Goal: Information Seeking & Learning: Learn about a topic

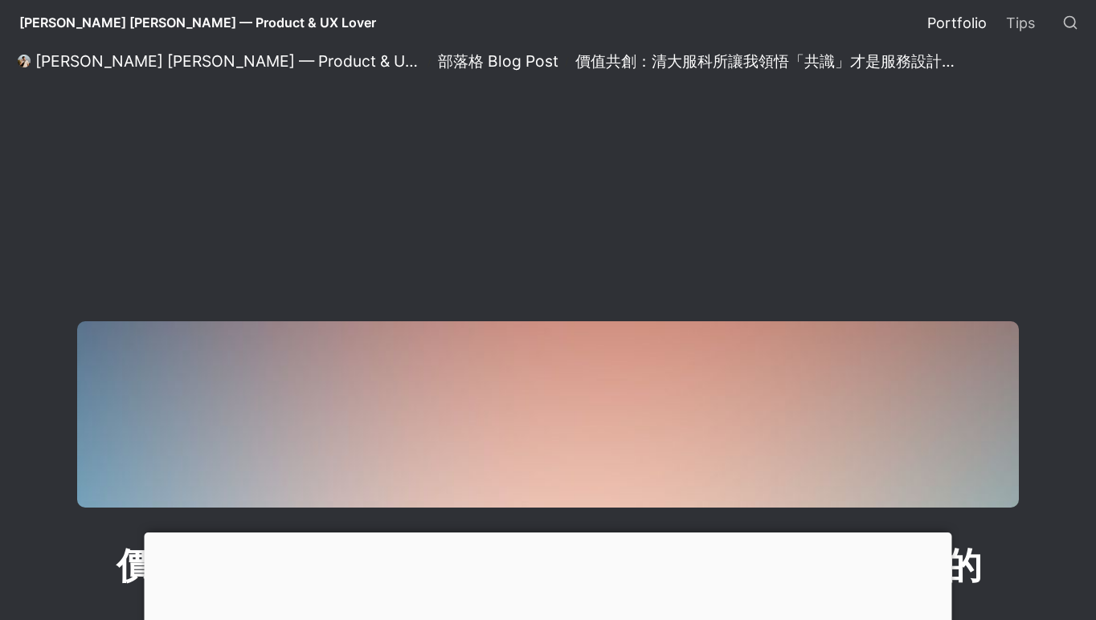
scroll to position [531, 0]
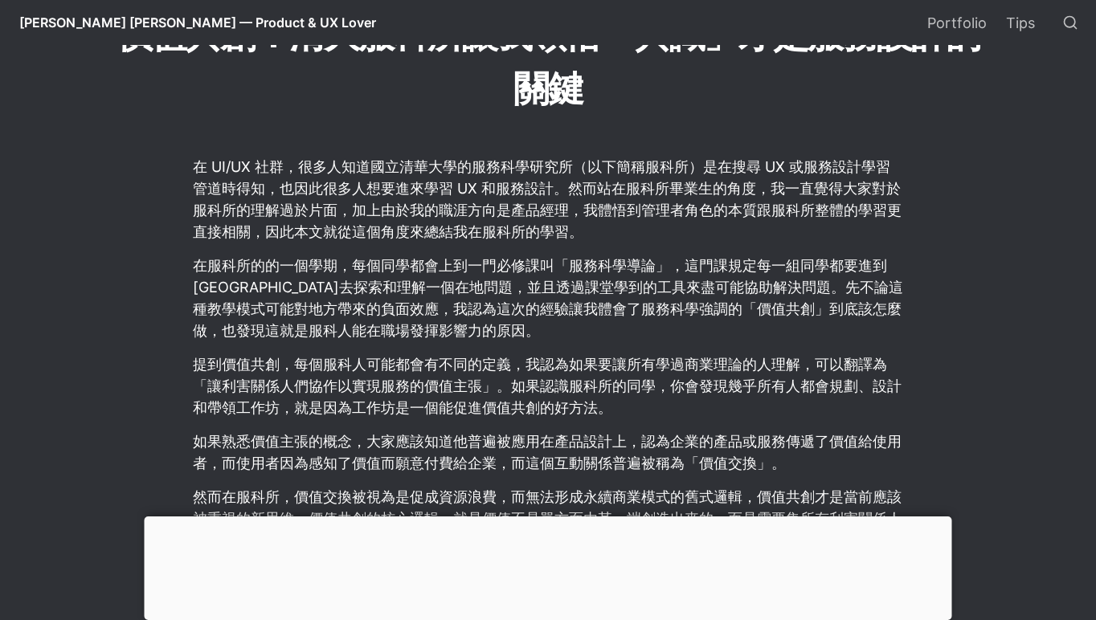
click at [622, 215] on p "在 UI/UX 社群，很多人知道國立清華大學的服務科學研究所（以下簡稱服科所）是在搜尋 UX 或服務設計學習管道時得知，也因此很多人想要進來學習 UX 和服務…" at bounding box center [547, 199] width 713 height 92
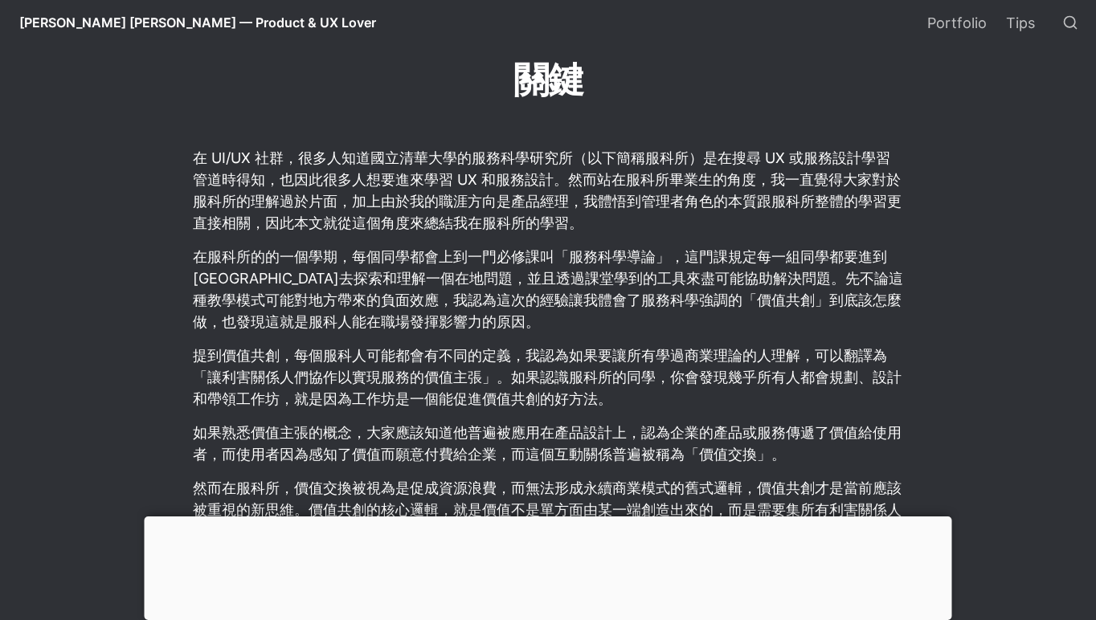
scroll to position [554, 0]
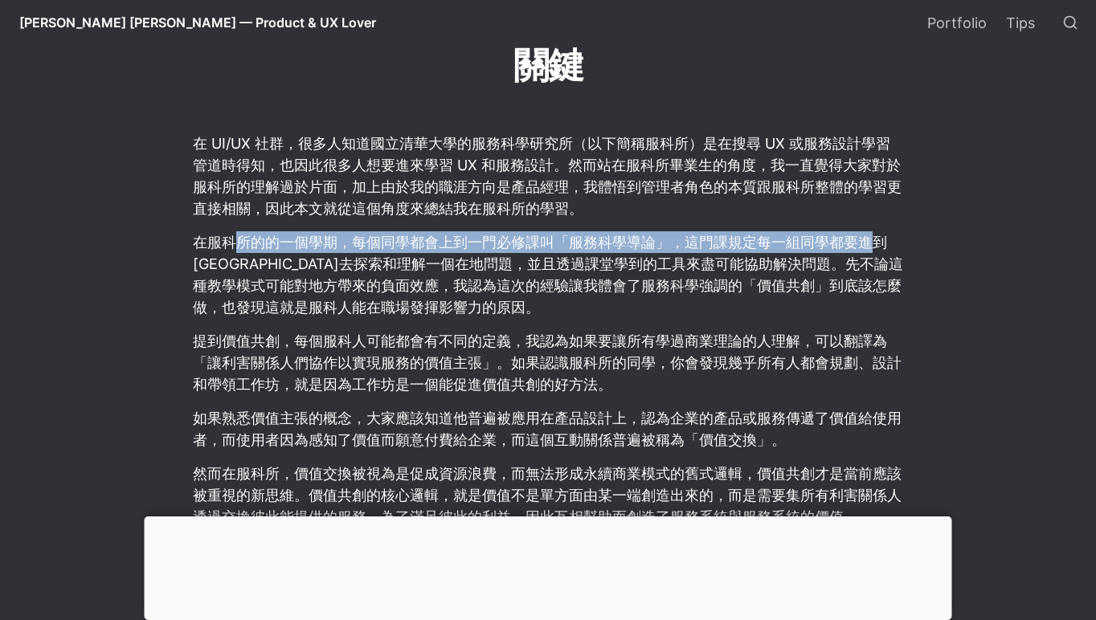
drag, startPoint x: 241, startPoint y: 231, endPoint x: 872, endPoint y: 246, distance: 630.9
click at [872, 246] on p "在服科所的的一個學期，每個同學都會上到一門必修課叫「服務科學導論」，這門課規定每一組同學都要進到[GEOGRAPHIC_DATA]去探索和理解一個在地問題，並…" at bounding box center [547, 275] width 713 height 92
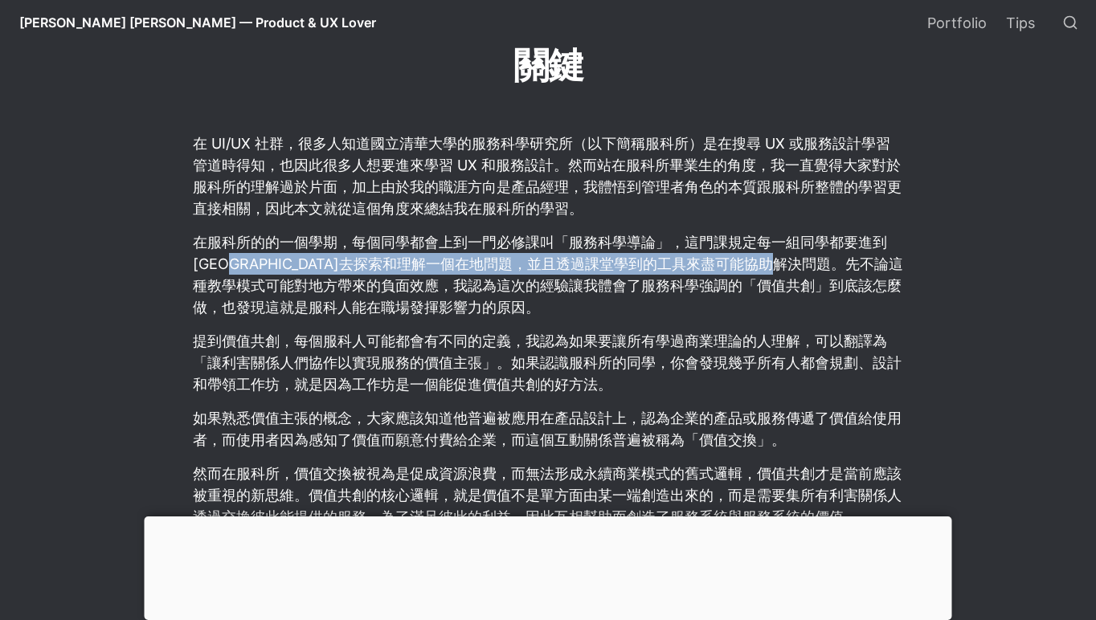
drag, startPoint x: 233, startPoint y: 264, endPoint x: 861, endPoint y: 259, distance: 628.3
click at [861, 259] on p "在服科所的的一個學期，每個同學都會上到一門必修課叫「服務科學導論」，這門課規定每一組同學都要進到[GEOGRAPHIC_DATA]去探索和理解一個在地問題，並…" at bounding box center [547, 275] width 713 height 92
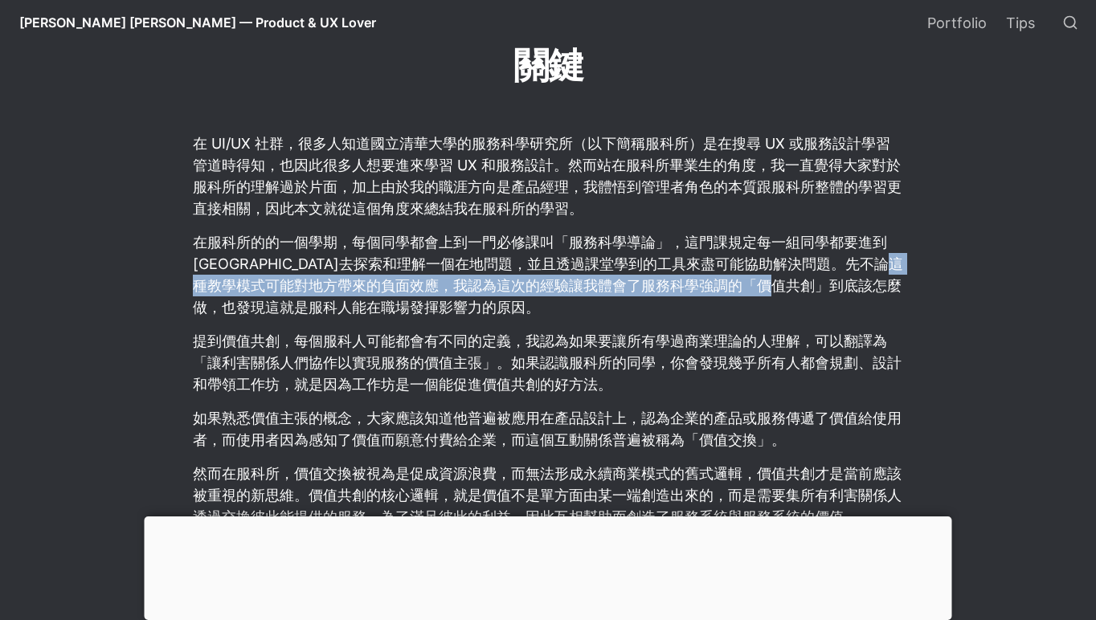
drag, startPoint x: 862, startPoint y: 278, endPoint x: 263, endPoint y: 283, distance: 599.4
click at [263, 283] on p "在服科所的的一個學期，每個同學都會上到一門必修課叫「服務科學導論」，這門課規定每一組同學都要進到[GEOGRAPHIC_DATA]去探索和理解一個在地問題，並…" at bounding box center [547, 275] width 713 height 92
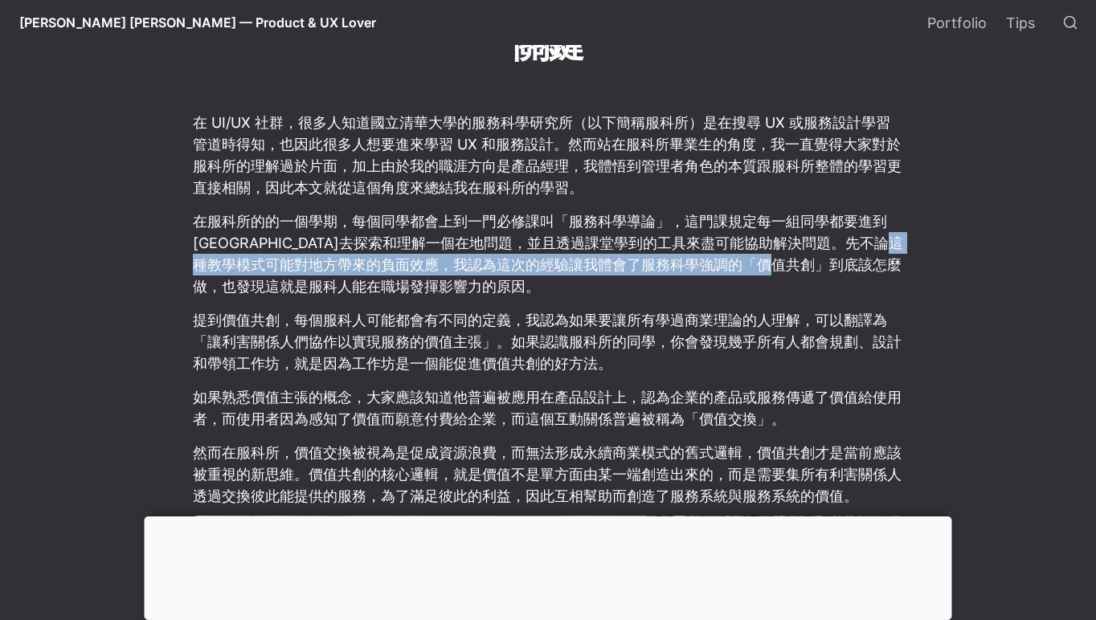
scroll to position [606, 0]
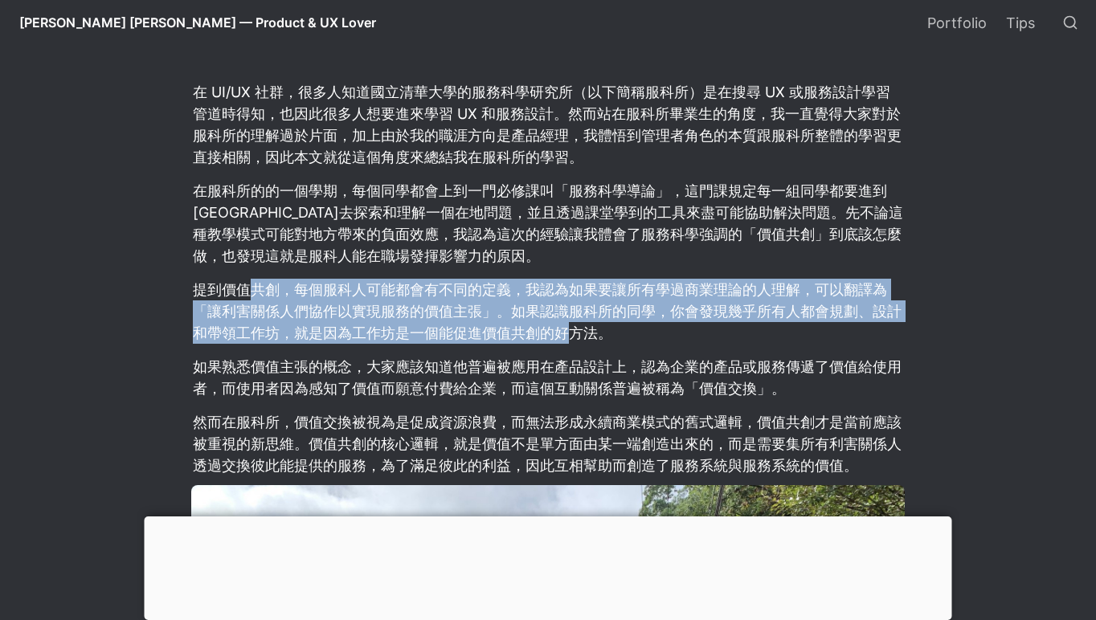
drag, startPoint x: 246, startPoint y: 286, endPoint x: 565, endPoint y: 323, distance: 321.1
click at [565, 323] on p "提到價值共創，每個服科人可能都會有不同的定義，我認為如果要讓所有學過商業理論的人理解，可以翻譯為「讓利害關係人們協作以實現服務的價值主張」。如果認識服科所的同…" at bounding box center [547, 311] width 713 height 70
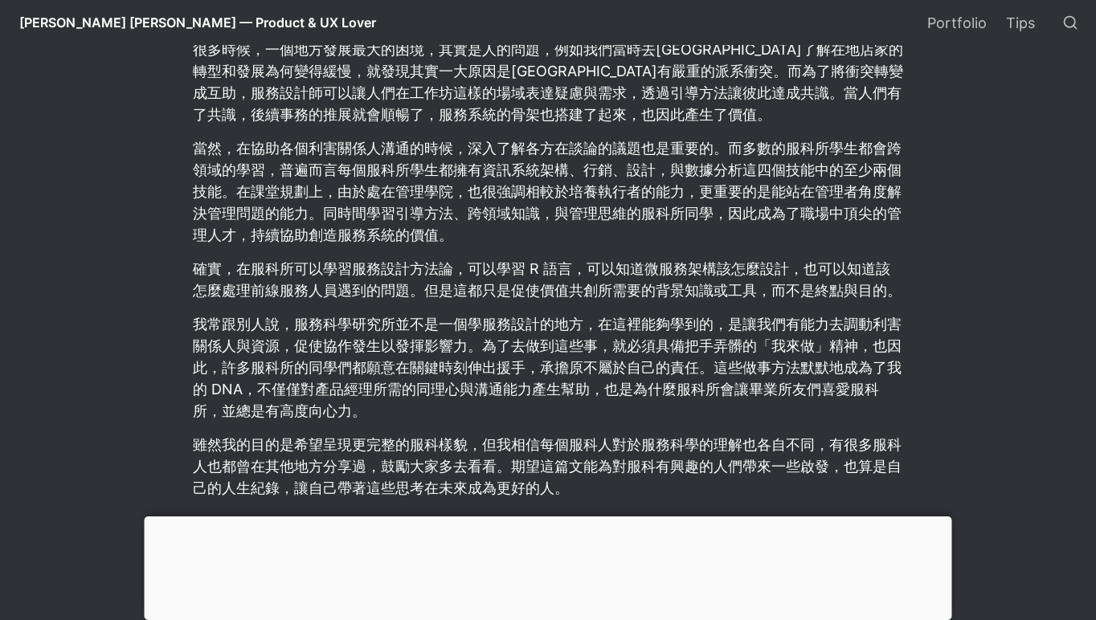
scroll to position [1634, 0]
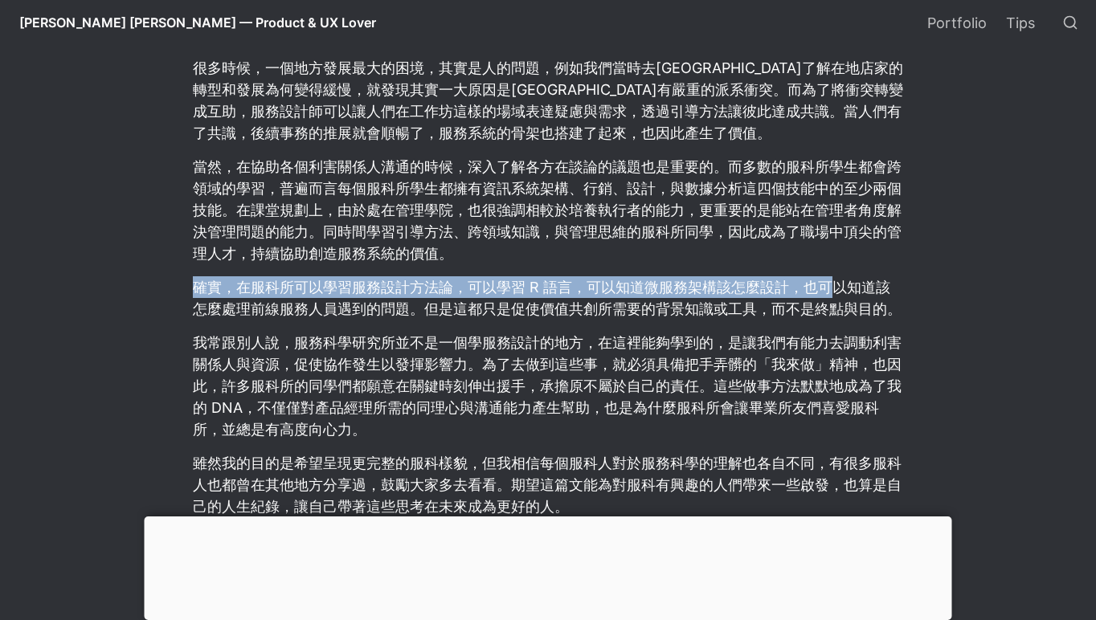
drag, startPoint x: 291, startPoint y: 255, endPoint x: 828, endPoint y: 268, distance: 536.8
click at [828, 274] on p "確實，在服科所可以學習服務設計方法論，可以學習 R 語言，可以知道微服務架構該怎麼設計，也可以知道該怎麼處理前線服務人員遇到的問題。但是這都只是促使價值共創所…" at bounding box center [547, 298] width 713 height 48
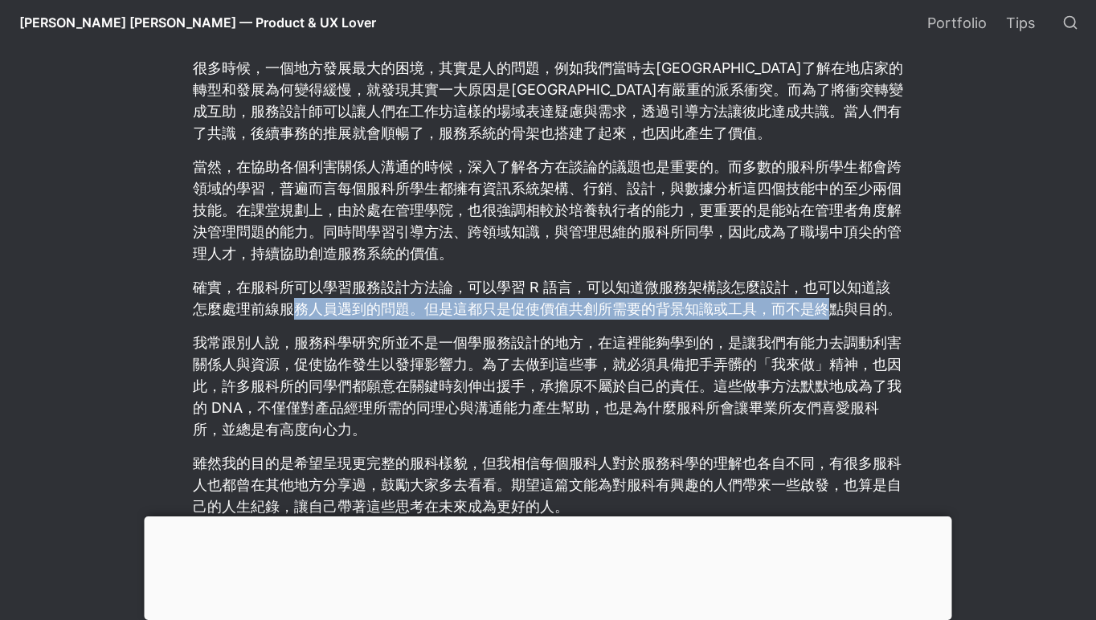
drag, startPoint x: 301, startPoint y: 296, endPoint x: 830, endPoint y: 276, distance: 529.0
click at [830, 276] on p "確實，在服科所可以學習服務設計方法論，可以學習 R 語言，可以知道微服務架構該怎麼設計，也可以知道該怎麼處理前線服務人員遇到的問題。但是這都只是促使價值共創所…" at bounding box center [547, 298] width 713 height 48
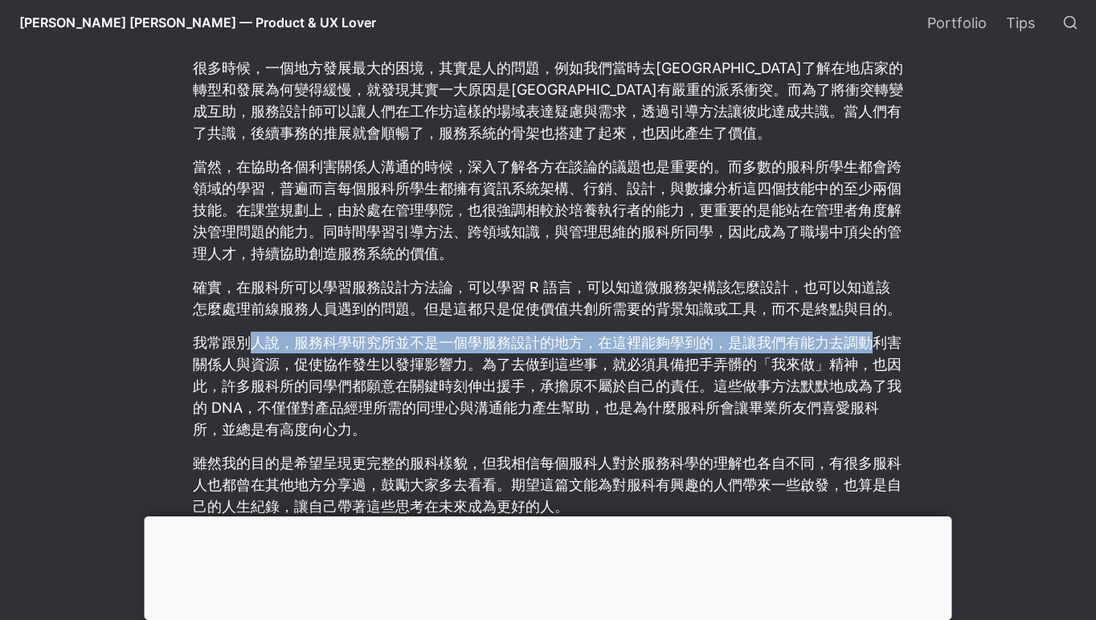
drag, startPoint x: 253, startPoint y: 322, endPoint x: 875, endPoint y: 322, distance: 621.9
click at [875, 329] on p "我常跟別人說，服務科學研究所並不是一個學服務設計的地方，在這裡能夠學到的，是讓我們有能力去調動利害關係人與資源，促使協作發生以發揮影響力。為了去做到這些事，就…" at bounding box center [547, 385] width 713 height 113
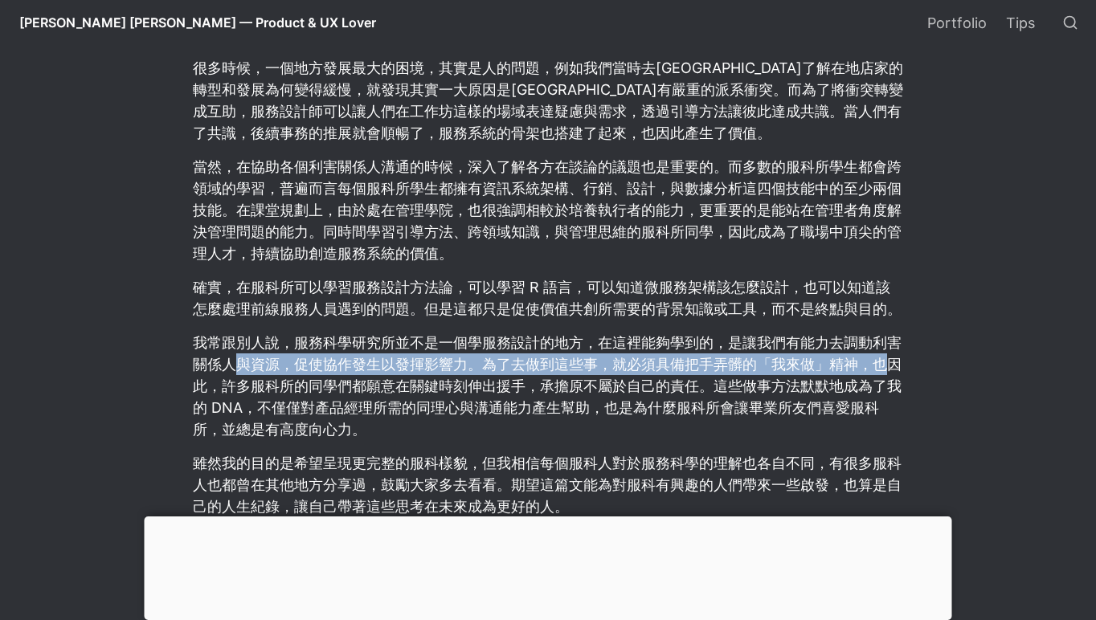
drag, startPoint x: 287, startPoint y: 341, endPoint x: 881, endPoint y: 352, distance: 594.6
click at [881, 352] on p "我常跟別人說，服務科學研究所並不是一個學服務設計的地方，在這裡能夠學到的，是讓我們有能力去調動利害關係人與資源，促使協作發生以發揮影響力。為了去做到這些事，就…" at bounding box center [547, 385] width 713 height 113
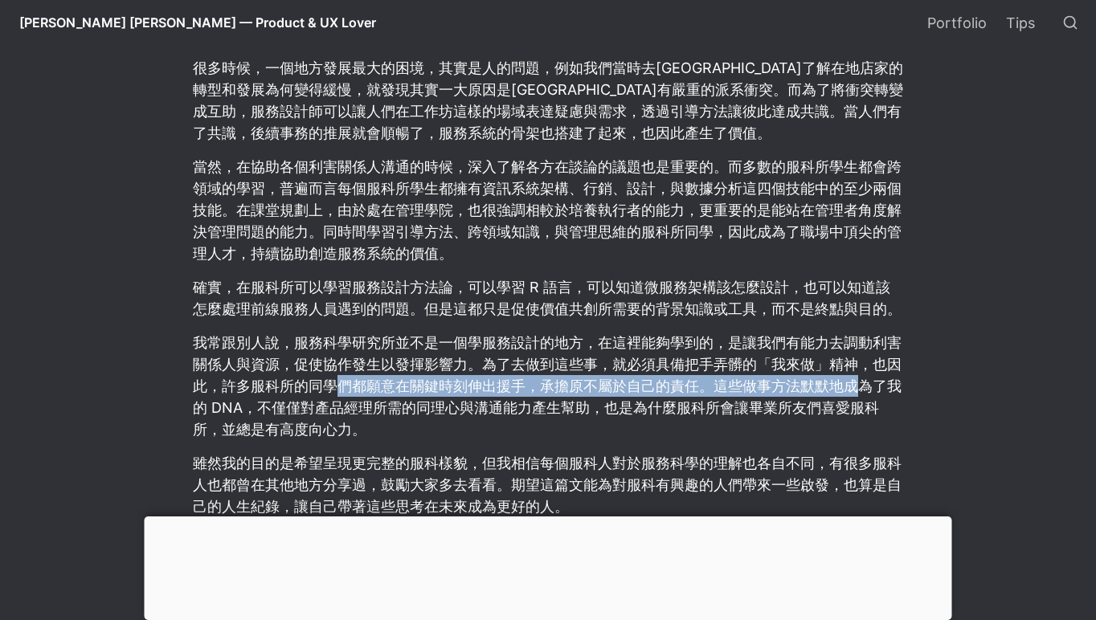
drag, startPoint x: 346, startPoint y: 363, endPoint x: 854, endPoint y: 361, distance: 507.8
click at [854, 361] on p "我常跟別人說，服務科學研究所並不是一個學服務設計的地方，在這裡能夠學到的，是讓我們有能力去調動利害關係人與資源，促使協作發生以發揮影響力。為了去做到這些事，就…" at bounding box center [547, 385] width 713 height 113
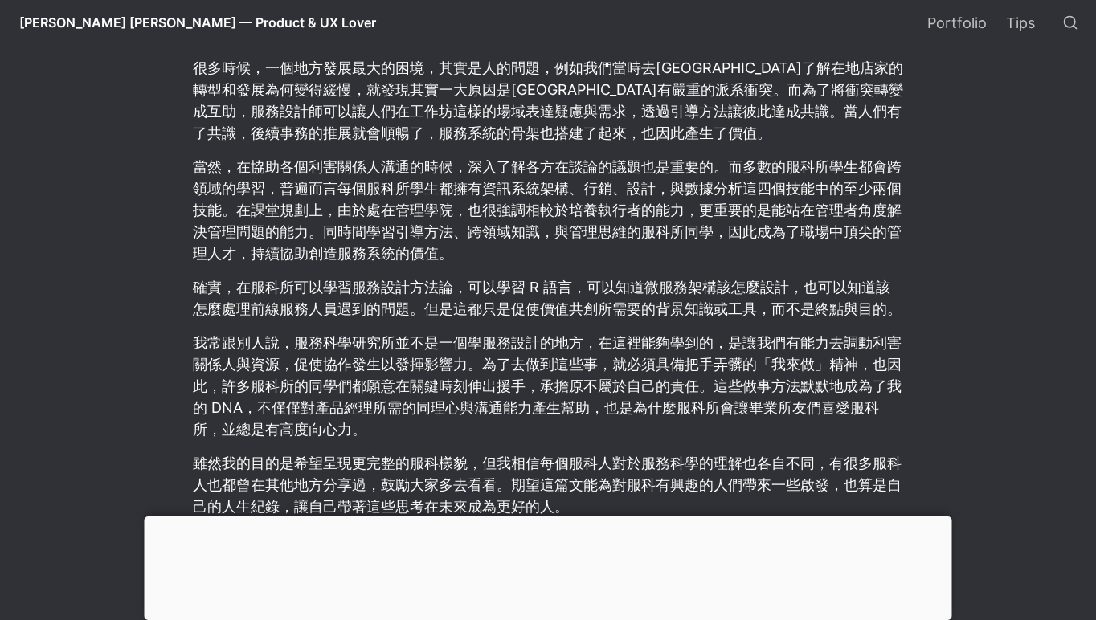
click at [765, 378] on p "我常跟別人說，服務科學研究所並不是一個學服務設計的地方，在這裡能夠學到的，是讓我們有能力去調動利害關係人與資源，促使協作發生以發揮影響力。為了去做到這些事，就…" at bounding box center [547, 385] width 713 height 113
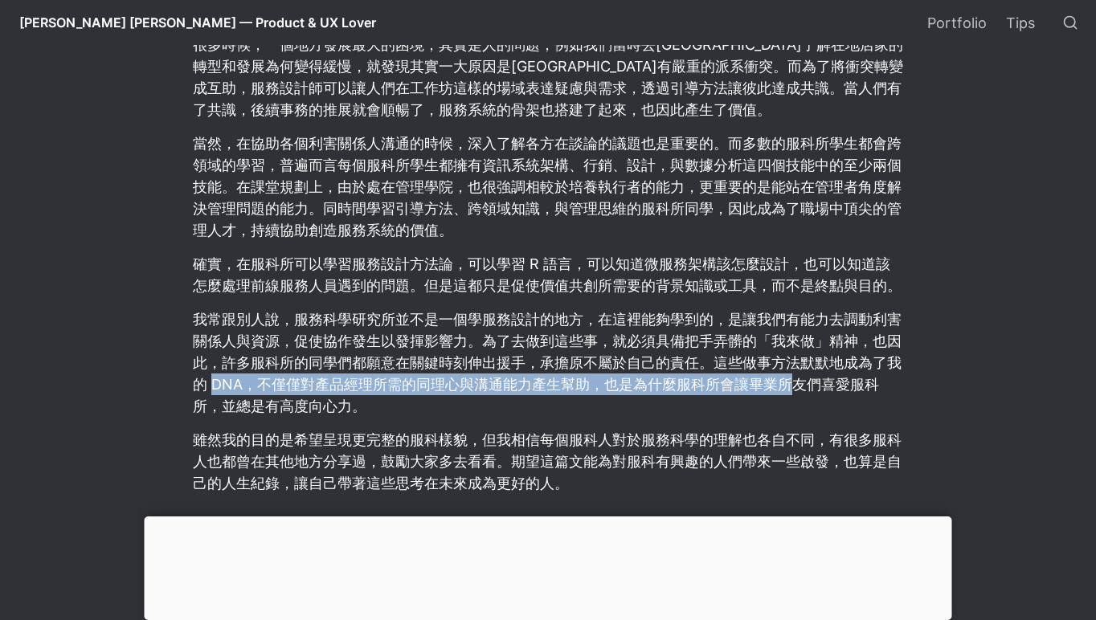
drag, startPoint x: 210, startPoint y: 369, endPoint x: 785, endPoint y: 362, distance: 574.5
click at [785, 362] on p "我常跟別人說，服務科學研究所並不是一個學服務設計的地方，在這裡能夠學到的，是讓我們有能力去調動利害關係人與資源，促使協作發生以發揮影響力。為了去做到這些事，就…" at bounding box center [547, 362] width 713 height 113
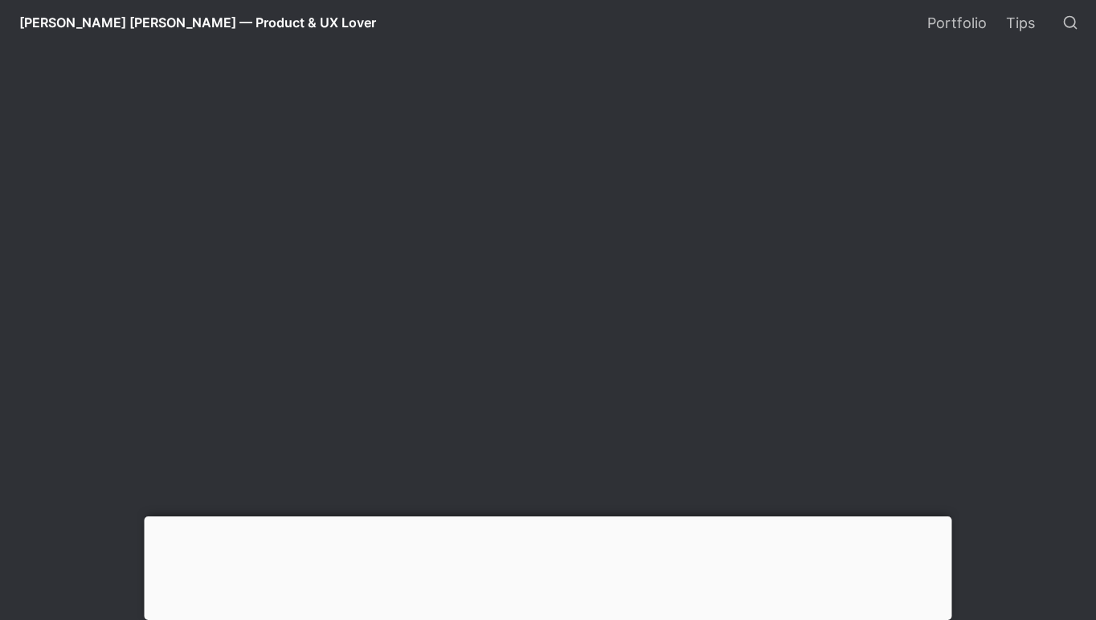
scroll to position [1709, 0]
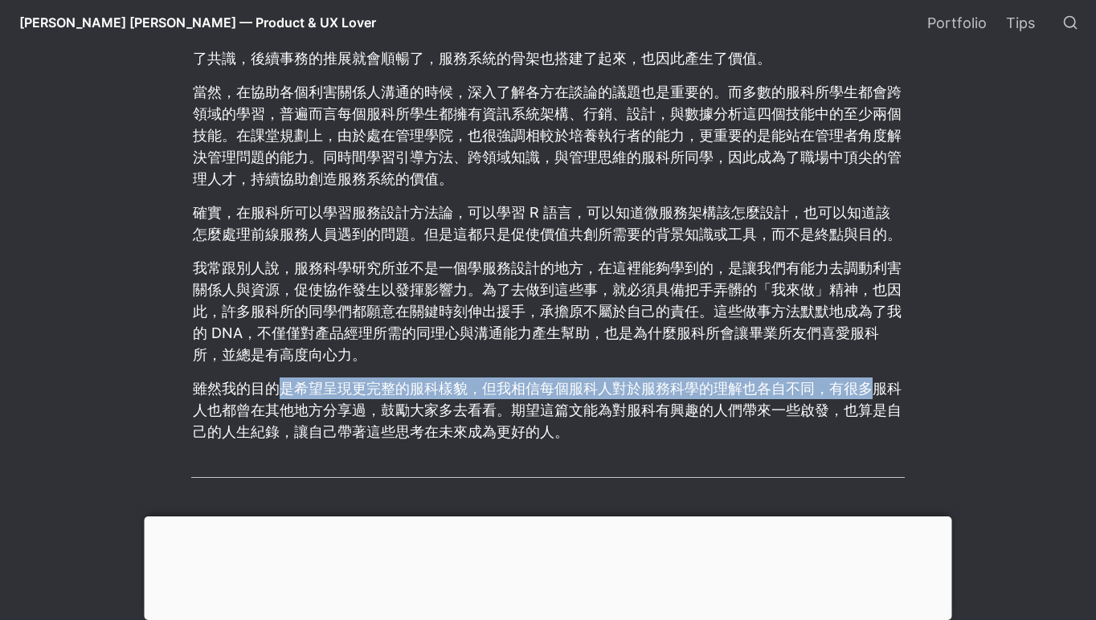
drag, startPoint x: 284, startPoint y: 370, endPoint x: 875, endPoint y: 362, distance: 590.6
click at [875, 375] on p "雖然我的目的是希望呈現更完整的服科樣貌，但我相信每個服科人對於服務科學的理解也各自不同，有很多服科人也都曾在其他地方分享過，鼓勵大家多去看看。期望這篇文能為對…" at bounding box center [547, 410] width 713 height 70
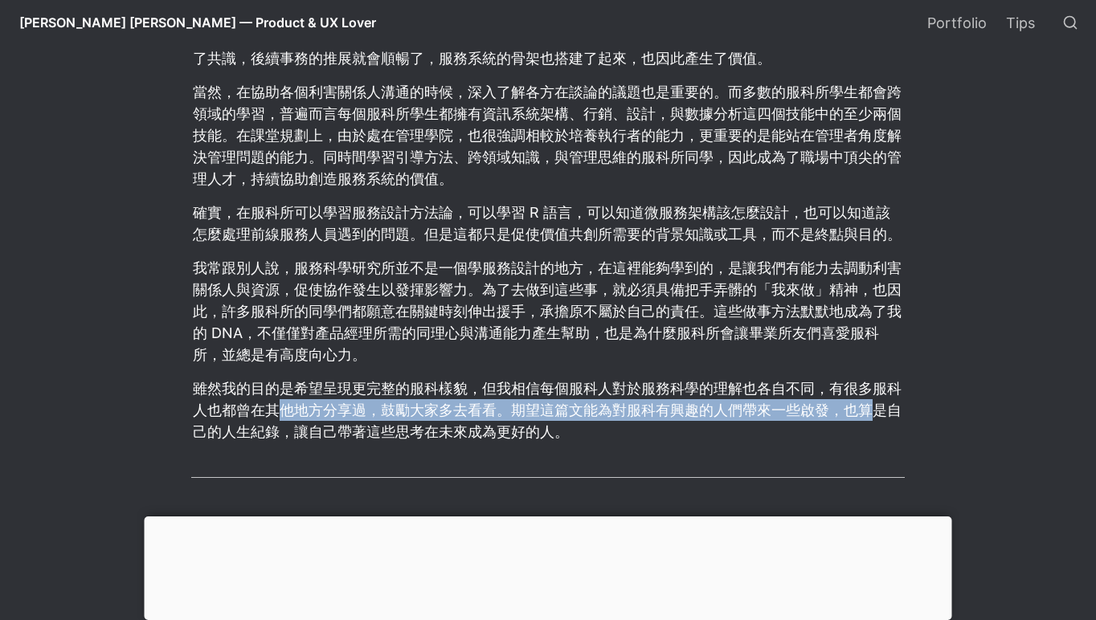
drag, startPoint x: 276, startPoint y: 391, endPoint x: 871, endPoint y: 392, distance: 595.3
click at [871, 392] on p "雖然我的目的是希望呈現更完整的服科樣貌，但我相信每個服科人對於服務科學的理解也各自不同，有很多服科人也都曾在其他地方分享過，鼓勵大家多去看看。期望這篇文能為對…" at bounding box center [547, 410] width 713 height 70
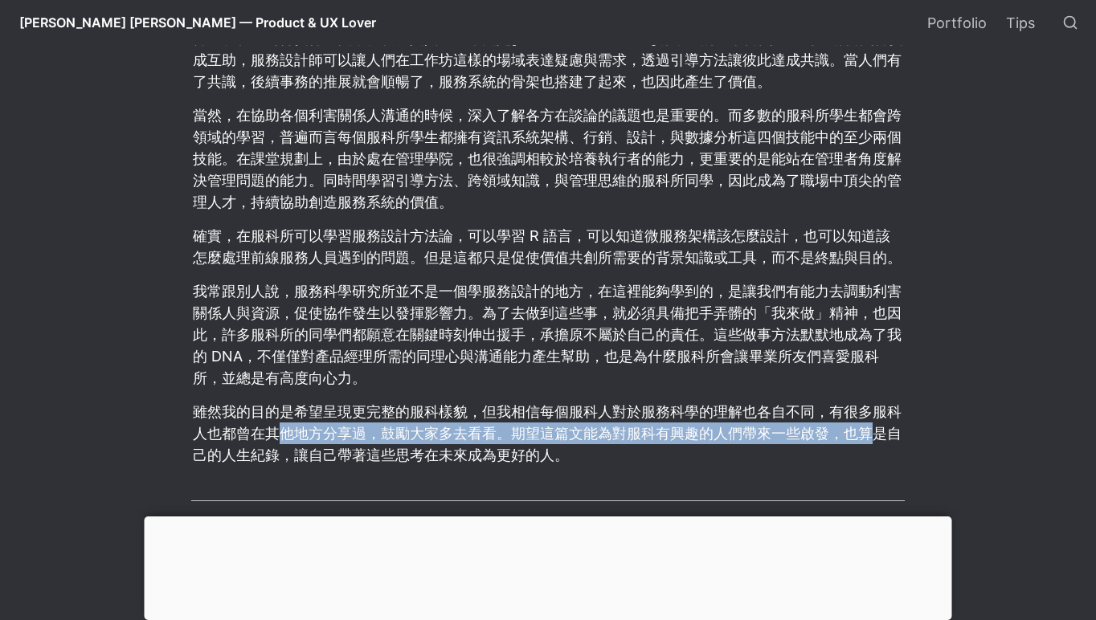
scroll to position [1667, 0]
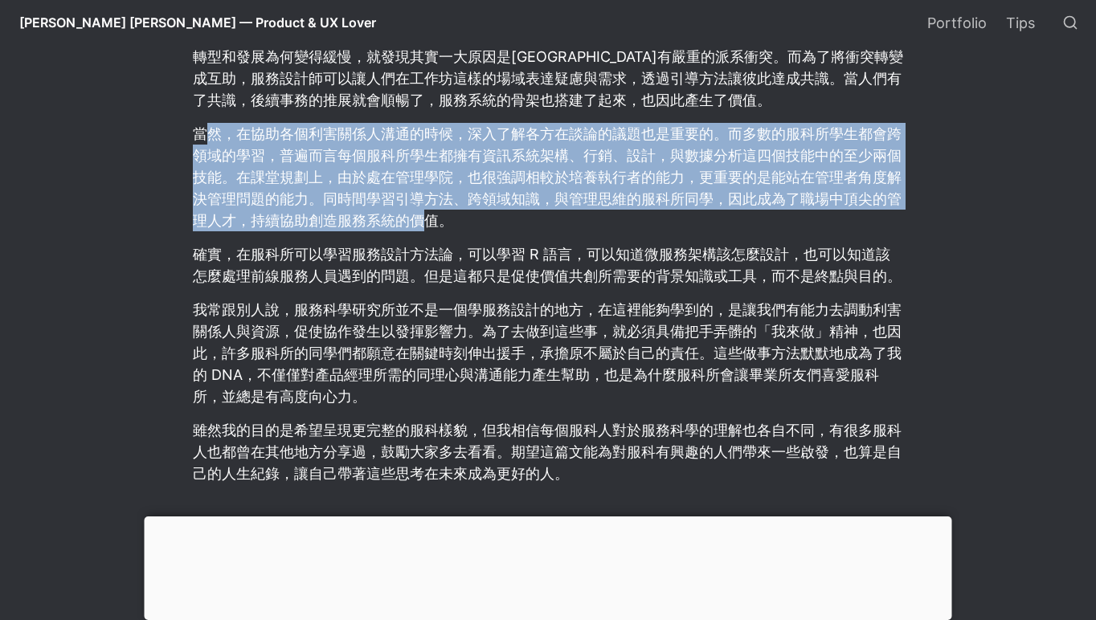
drag, startPoint x: 210, startPoint y: 114, endPoint x: 419, endPoint y: 198, distance: 224.5
click at [419, 198] on p "當然，在協助各個利害關係人溝通的時候，深入了解各方在談論的議題也是重要的。而多數的服科所學生都會跨領域的學習，普遍而言每個服科所學生都擁有資訊系統架構、行銷、…" at bounding box center [547, 177] width 713 height 113
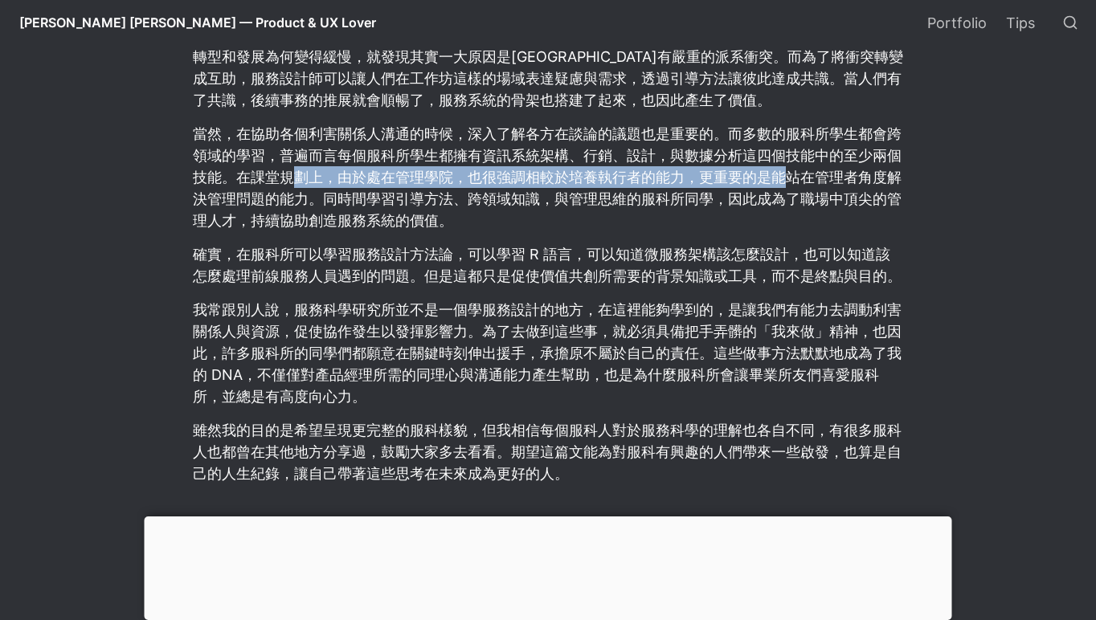
drag, startPoint x: 299, startPoint y: 166, endPoint x: 789, endPoint y: 164, distance: 490.1
click at [789, 164] on p "當然，在協助各個利害關係人溝通的時候，深入了解各方在談論的議題也是重要的。而多數的服科所學生都會跨領域的學習，普遍而言每個服科所學生都擁有資訊系統架構、行銷、…" at bounding box center [547, 177] width 713 height 113
drag, startPoint x: 813, startPoint y: 158, endPoint x: 201, endPoint y: 166, distance: 612.3
click at [201, 162] on p "當然，在協助各個利害關係人溝通的時候，深入了解各方在談論的議題也是重要的。而多數的服科所學生都會跨領域的學習，普遍而言每個服科所學生都擁有資訊系統架構、行銷、…" at bounding box center [547, 177] width 713 height 113
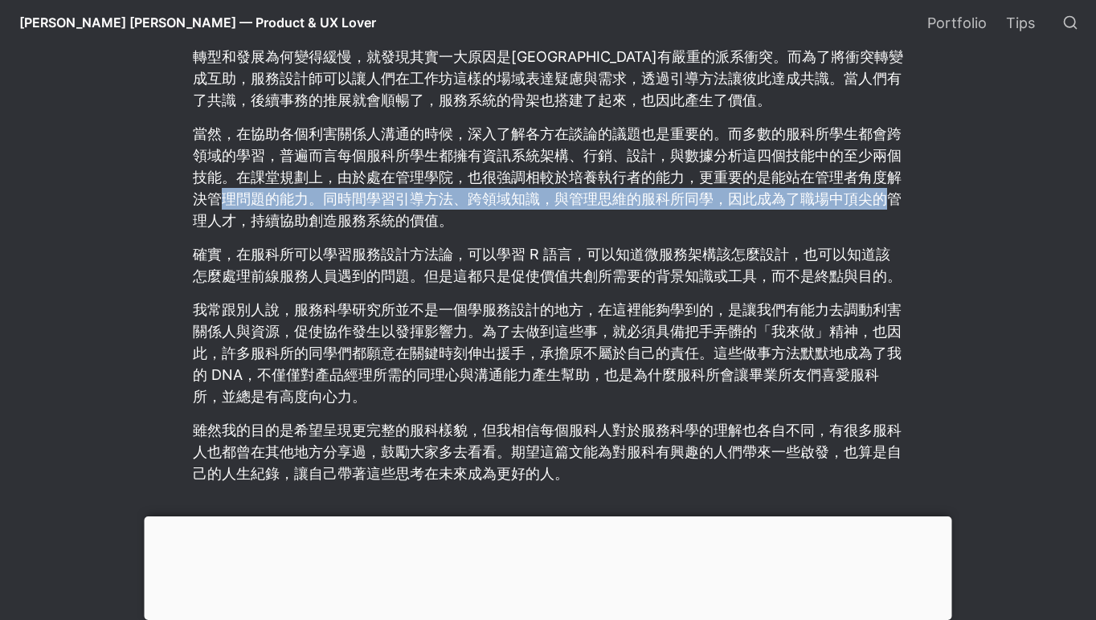
drag, startPoint x: 226, startPoint y: 182, endPoint x: 884, endPoint y: 184, distance: 658.0
click at [884, 184] on p "當然，在協助各個利害關係人溝通的時候，深入了解各方在談論的議題也是重要的。而多數的服科所學生都會跨領域的學習，普遍而言每個服科所學生都擁有資訊系統架構、行銷、…" at bounding box center [547, 177] width 713 height 113
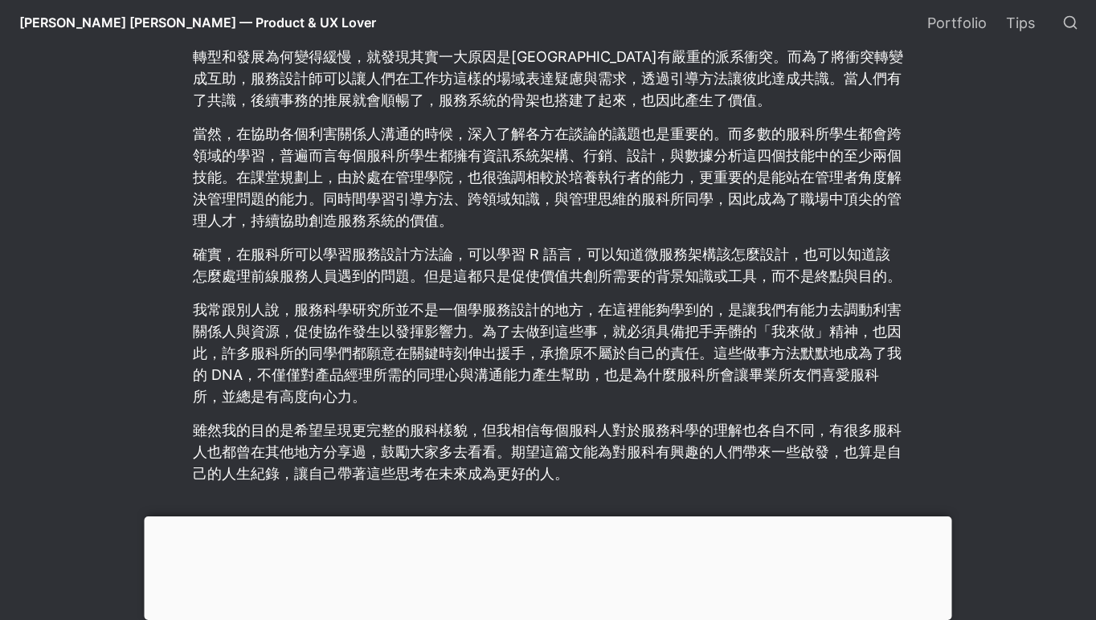
click at [454, 206] on p "當然，在協助各個利害關係人溝通的時候，深入了解各方在談論的議題也是重要的。而多數的服科所學生都會跨領域的學習，普遍而言每個服科所學生都擁有資訊系統架構、行銷、…" at bounding box center [547, 177] width 713 height 113
